Goal: Find specific page/section: Find specific page/section

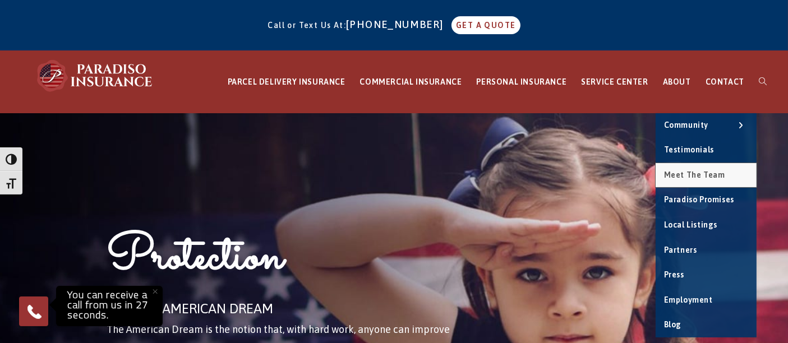
click at [687, 176] on span "Meet the Team" at bounding box center [694, 174] width 61 height 9
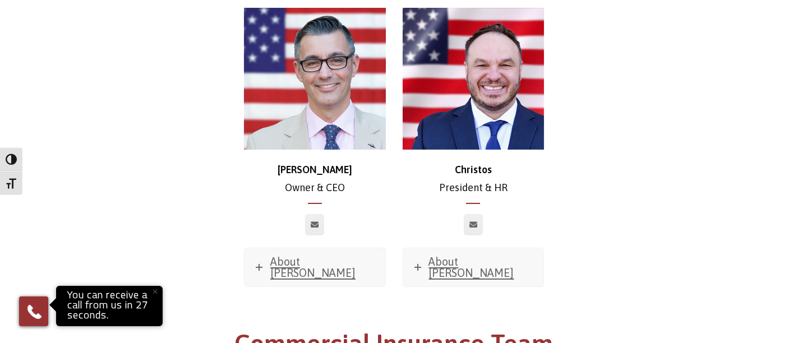
scroll to position [254, 0]
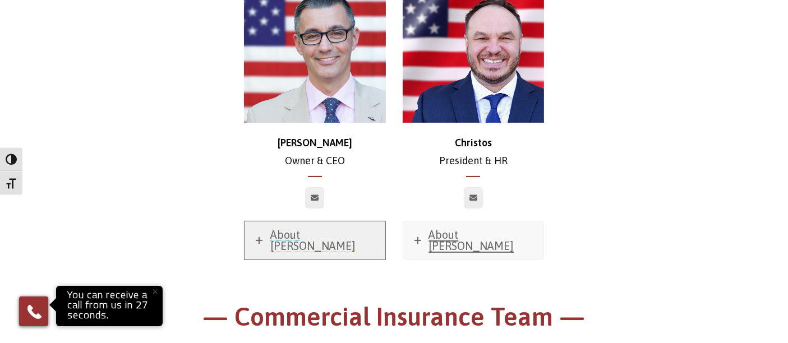
click at [281, 238] on span "About [PERSON_NAME]" at bounding box center [312, 240] width 85 height 24
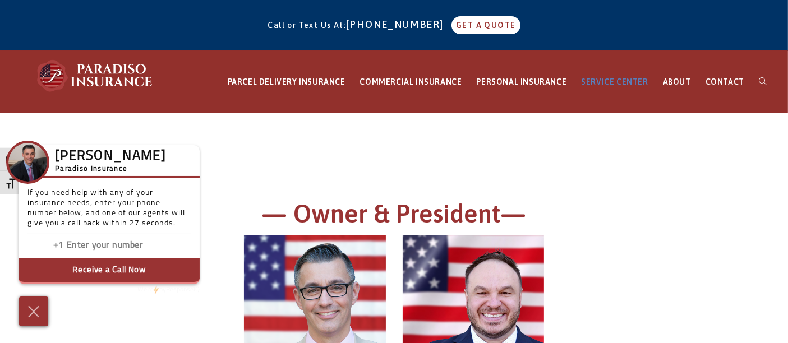
drag, startPoint x: 374, startPoint y: 152, endPoint x: 621, endPoint y: 110, distance: 249.6
click at [374, 152] on div at bounding box center [394, 155] width 617 height 28
